Goal: Task Accomplishment & Management: Manage account settings

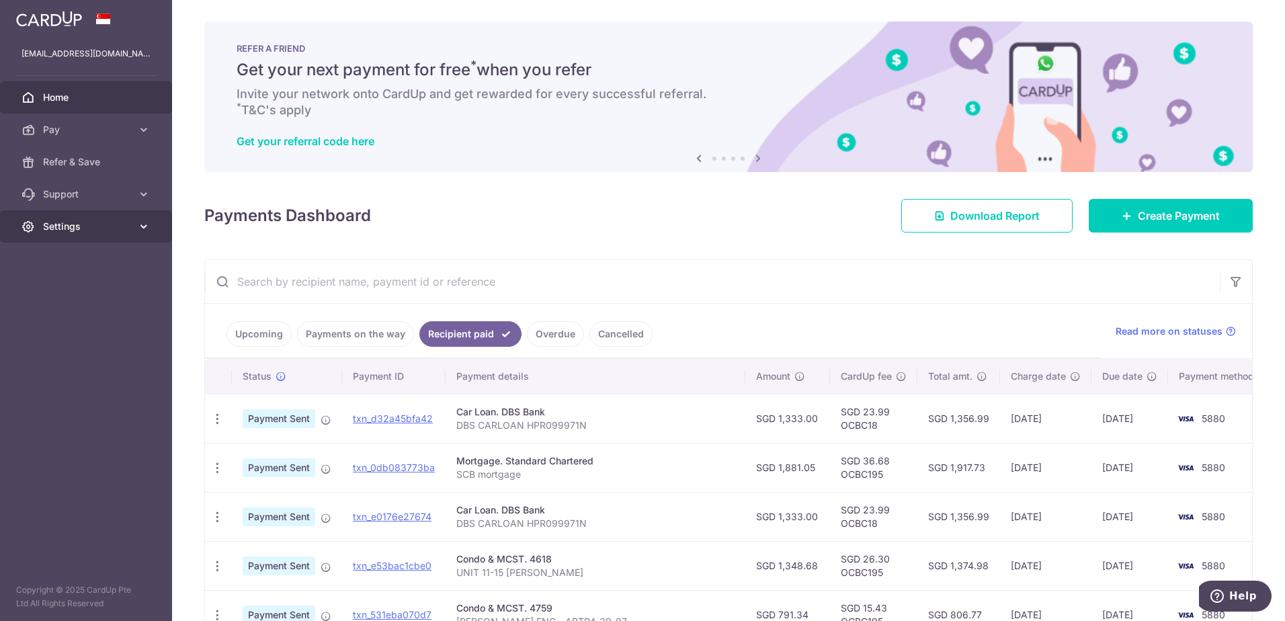
click at [135, 229] on link "Settings" at bounding box center [86, 226] width 172 height 32
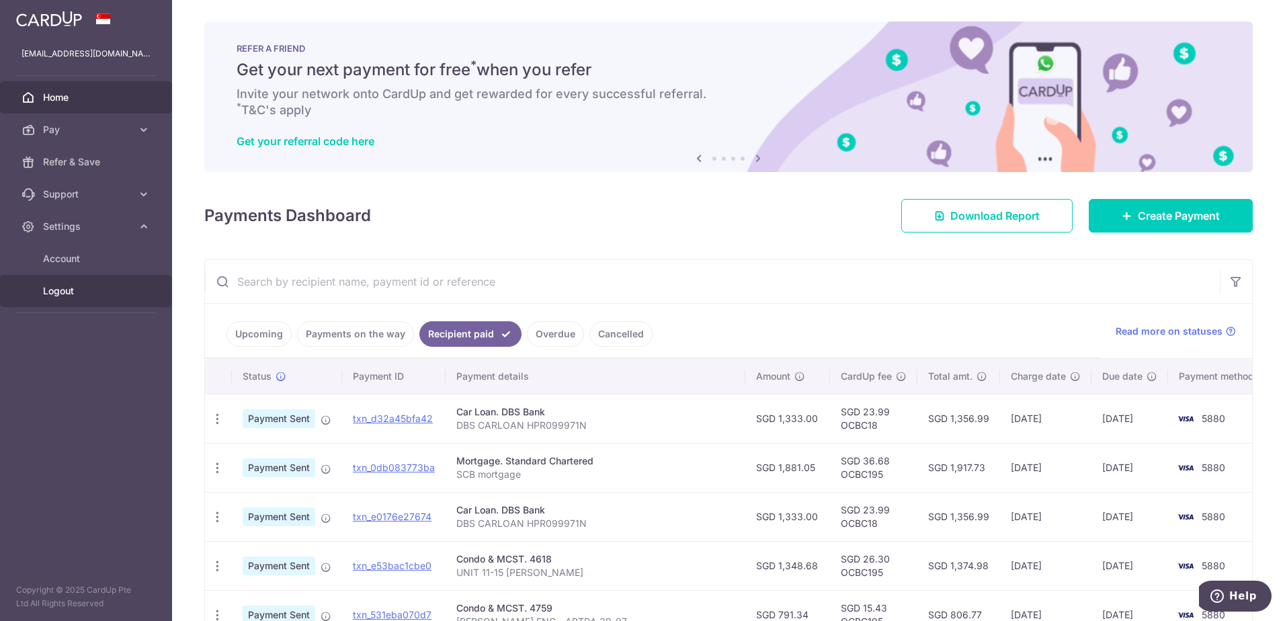
click at [93, 296] on span "Logout" at bounding box center [87, 290] width 89 height 13
